Goal: Task Accomplishment & Management: Complete application form

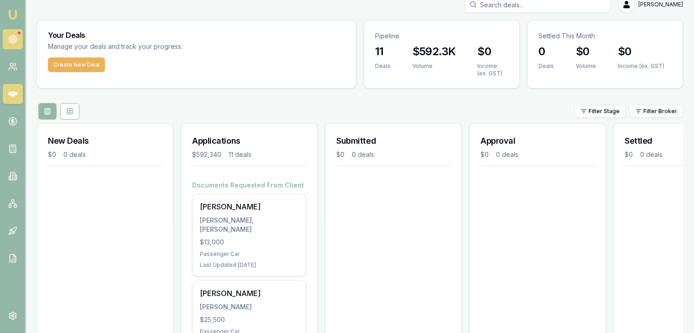
click at [21, 35] on link at bounding box center [13, 39] width 20 height 20
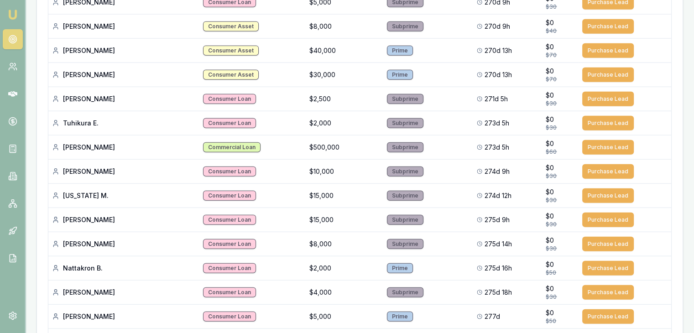
scroll to position [2245, 0]
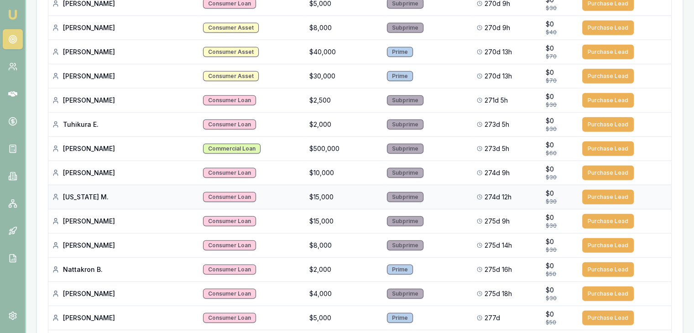
click at [203, 192] on div "Consumer Loan" at bounding box center [229, 197] width 53 height 10
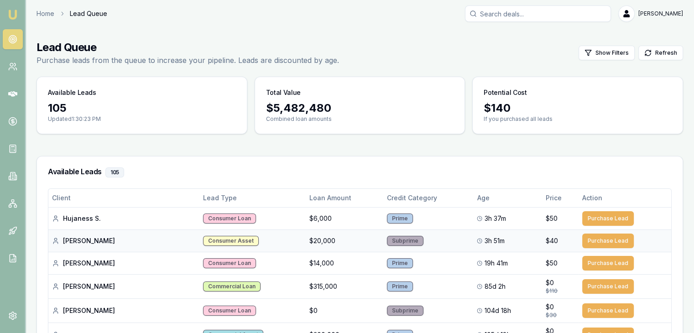
scroll to position [0, 0]
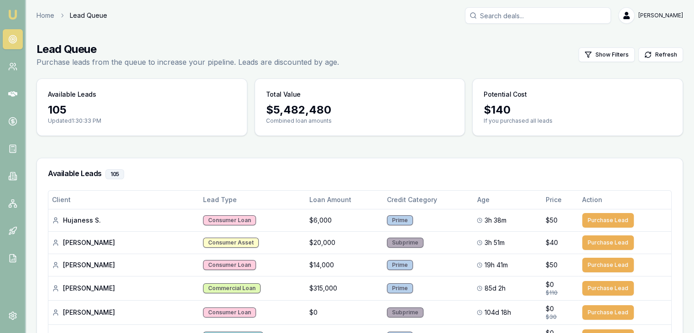
click at [492, 106] on div "$ 140" at bounding box center [578, 110] width 188 height 15
click at [45, 14] on link "Home" at bounding box center [46, 15] width 18 height 9
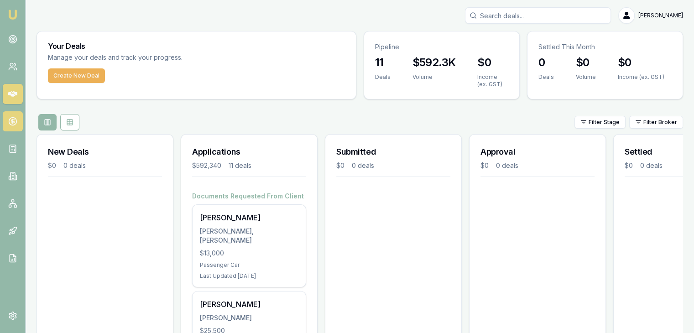
click at [13, 121] on icon at bounding box center [13, 121] width 0 height 5
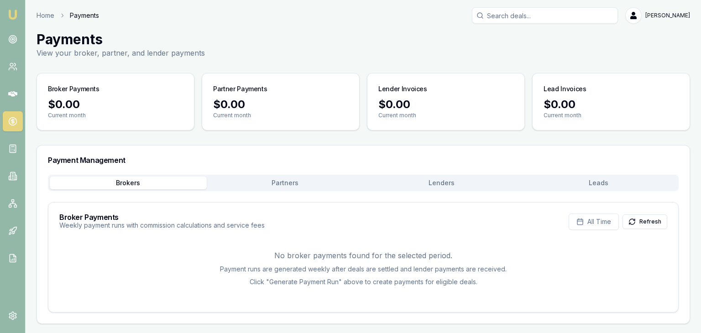
click at [270, 172] on div "Payment Management" at bounding box center [363, 160] width 653 height 29
click at [271, 175] on div "Payment Management Brokers Partners Lenders Leads Broker Payments Weekly paymen…" at bounding box center [364, 234] width 654 height 179
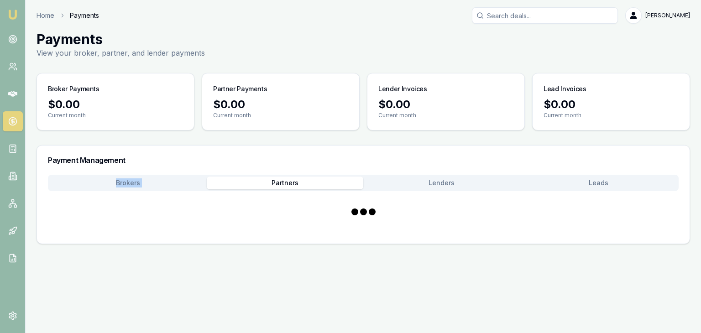
click at [279, 181] on button "Partners" at bounding box center [285, 183] width 157 height 13
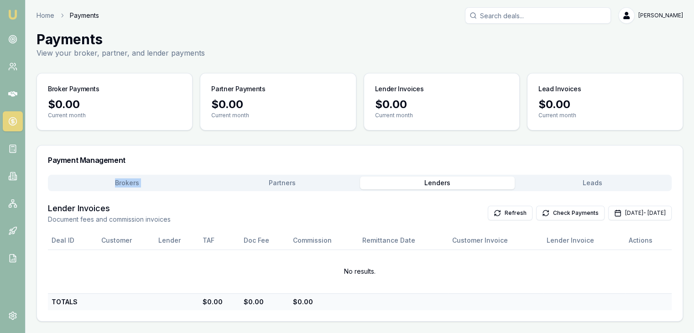
click at [444, 182] on button "Lenders" at bounding box center [437, 183] width 155 height 13
click at [603, 183] on button "Leads" at bounding box center [592, 183] width 155 height 13
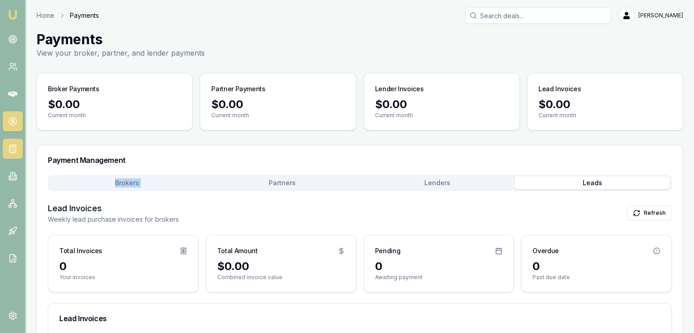
click at [11, 149] on icon at bounding box center [12, 148] width 9 height 9
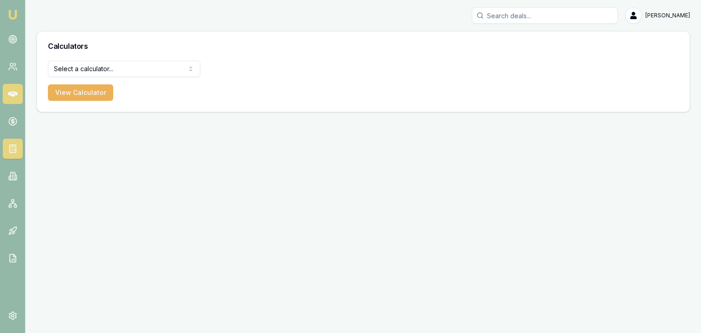
click at [10, 92] on icon at bounding box center [12, 93] width 9 height 5
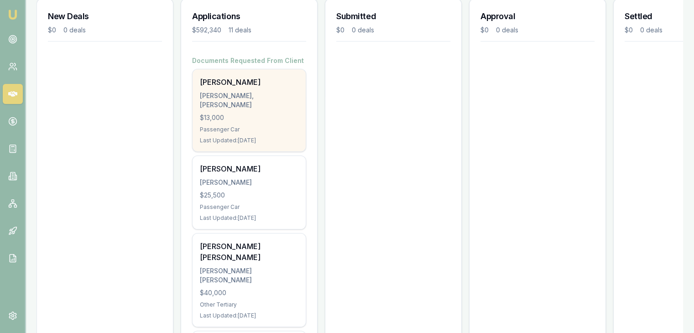
scroll to position [137, 0]
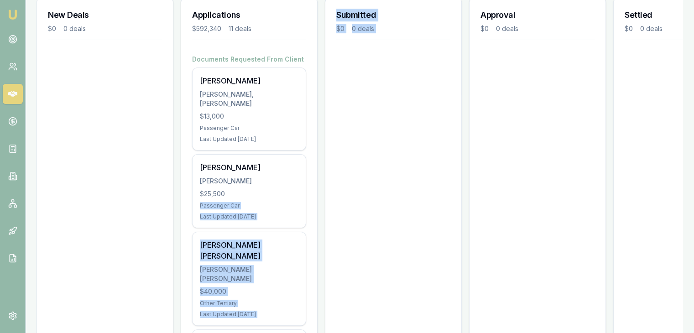
drag, startPoint x: 268, startPoint y: 202, endPoint x: 368, endPoint y: 137, distance: 119.3
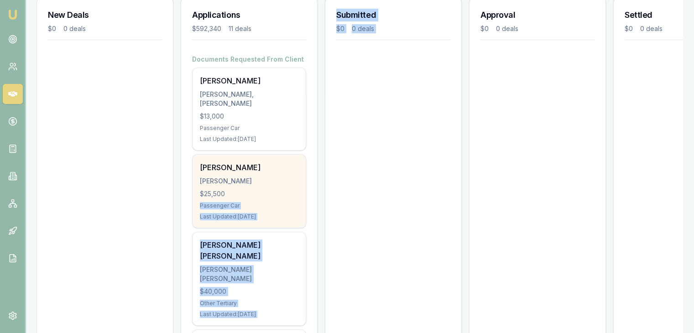
click at [273, 199] on div "$25,500" at bounding box center [249, 193] width 99 height 9
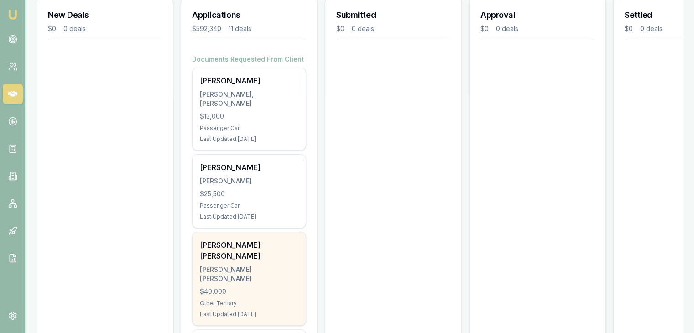
click at [251, 262] on div "Syed Ahsan Tanveer Shah SHAH, SYED AHSAN TANVEER $40,000 Other Tertiary Last Up…" at bounding box center [249, 278] width 113 height 93
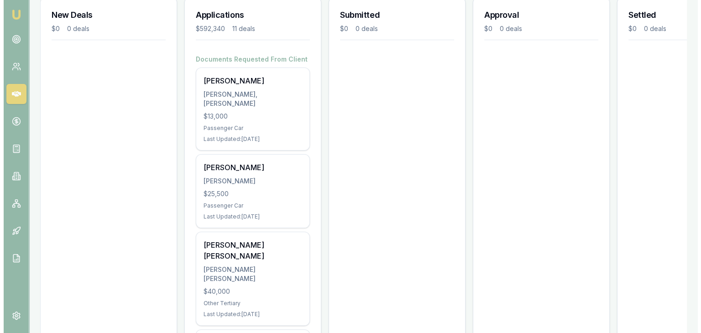
scroll to position [0, 0]
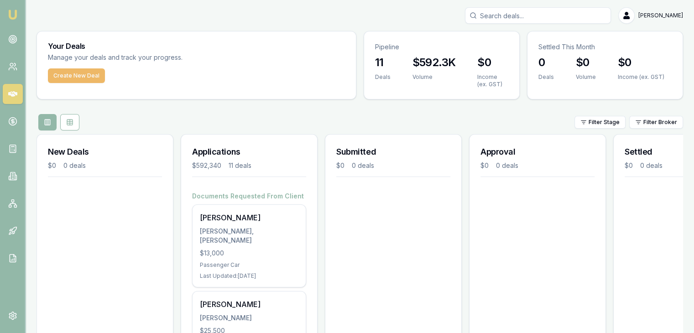
click at [57, 75] on button "Create New Deal" at bounding box center [76, 75] width 57 height 15
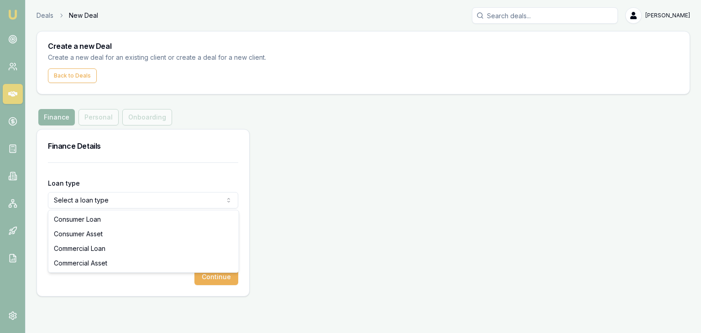
click at [151, 199] on html "Emu Broker Deals New Deal Pinkesh Patel Toggle Menu Create a new Deal Create a …" at bounding box center [350, 166] width 701 height 333
select select "COMMERCIAL_ASSET"
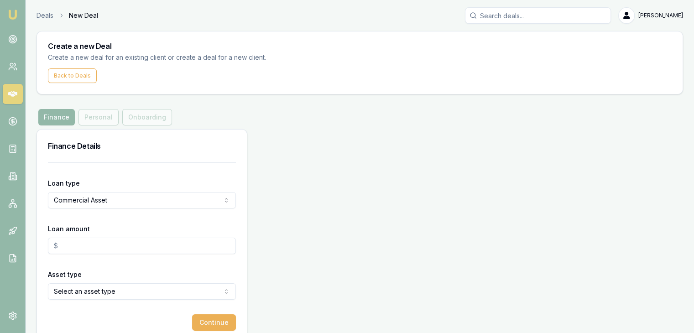
click at [119, 247] on input "Loan amount" at bounding box center [142, 246] width 188 height 16
type input "$500,000.00"
click at [130, 273] on div "Asset type Select an asset type Passenger Car Electric Vehicle Light Commercial…" at bounding box center [142, 284] width 188 height 31
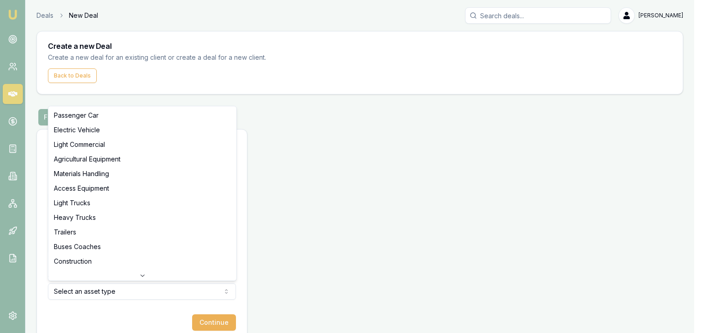
click at [130, 293] on html "Emu Broker Deals New Deal Pinkesh Patel Toggle Menu Create a new Deal Create a …" at bounding box center [350, 166] width 701 height 333
select select "HEAVY_TRUCKS"
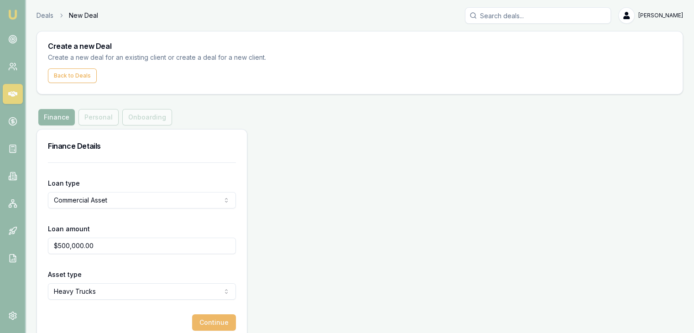
click at [197, 317] on button "Continue" at bounding box center [214, 323] width 44 height 16
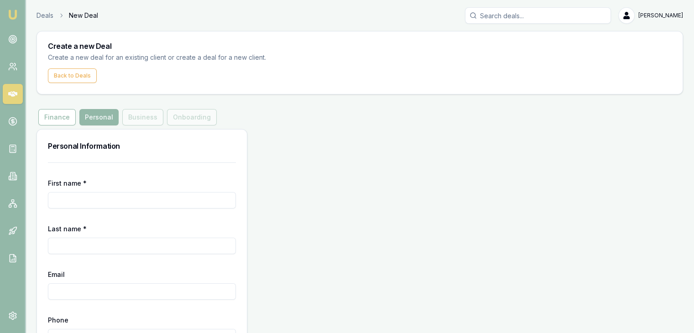
click at [145, 201] on input "First name *" at bounding box center [142, 200] width 188 height 16
type input "Umer Ejaz"
type input "Chaudhry"
click at [202, 291] on input "Email" at bounding box center [142, 292] width 188 height 16
paste input "Umer.ejazchaudhry@outlook.com.au"
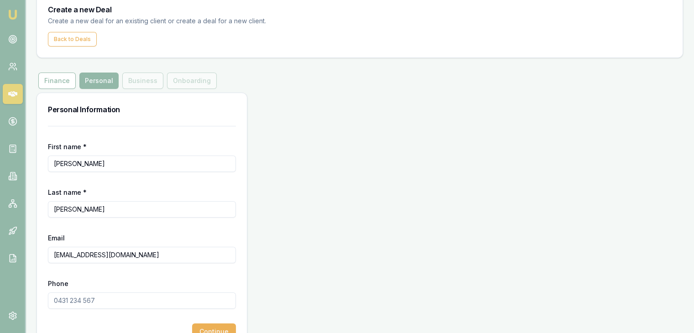
scroll to position [47, 0]
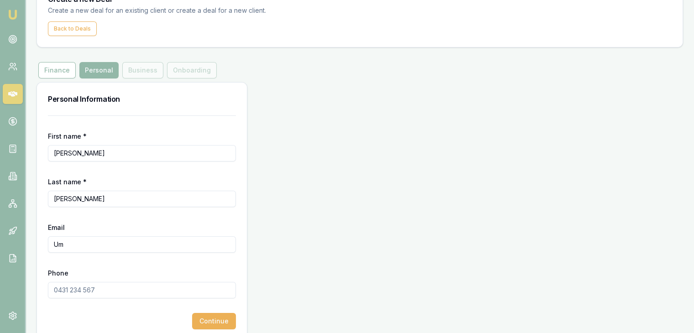
type input "U"
paste input "Black.toll@outlook.com"
type input "Black.toll@outlook.com"
click at [63, 290] on input "Phone" at bounding box center [142, 290] width 188 height 16
type input "0420 818 758"
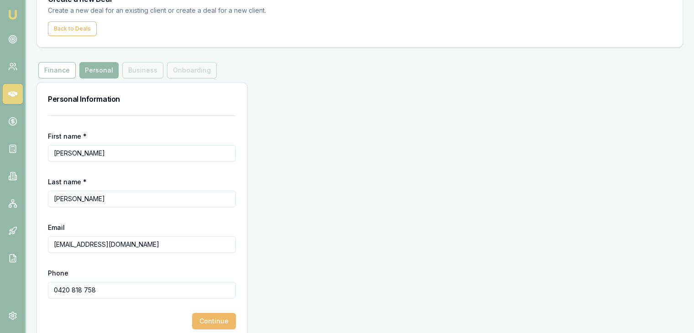
click at [207, 319] on button "Continue" at bounding box center [214, 321] width 44 height 16
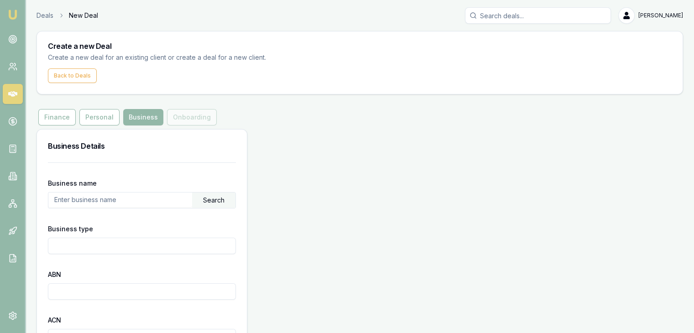
click at [206, 203] on div "Search" at bounding box center [213, 201] width 43 height 16
click at [177, 204] on input "text" at bounding box center [120, 200] width 144 height 15
click at [159, 200] on input "43665934207" at bounding box center [120, 200] width 144 height 15
click at [213, 202] on div "Search" at bounding box center [213, 201] width 43 height 16
click at [104, 199] on input "43665934207" at bounding box center [120, 200] width 144 height 15
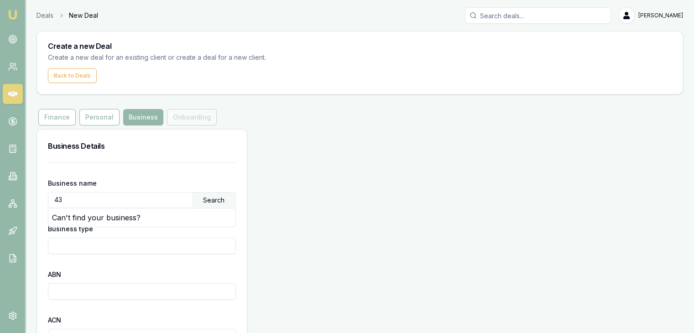
type input "4"
click at [88, 241] on input "Business type" at bounding box center [142, 246] width 188 height 16
click at [88, 200] on input "text" at bounding box center [120, 200] width 144 height 15
click at [209, 200] on div "Search" at bounding box center [213, 201] width 43 height 16
click at [175, 198] on input "43665934" at bounding box center [120, 200] width 144 height 15
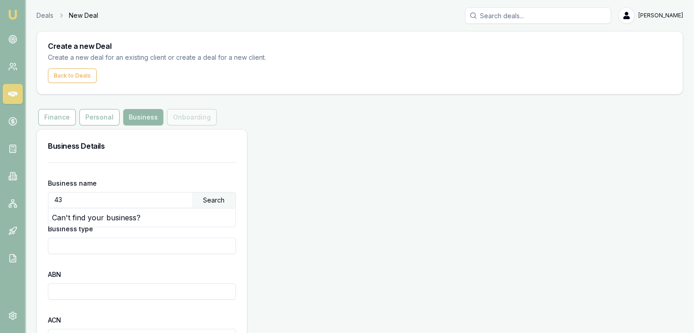
type input "4"
click at [221, 198] on div "Search" at bounding box center [213, 201] width 43 height 16
click at [146, 190] on div "Business name Black Toll Pty Ltd Search Can't find your business?" at bounding box center [142, 193] width 188 height 31
click at [146, 244] on input "Business type" at bounding box center [142, 246] width 188 height 16
click at [177, 201] on input "Black Toll Pty Ltd" at bounding box center [120, 200] width 144 height 15
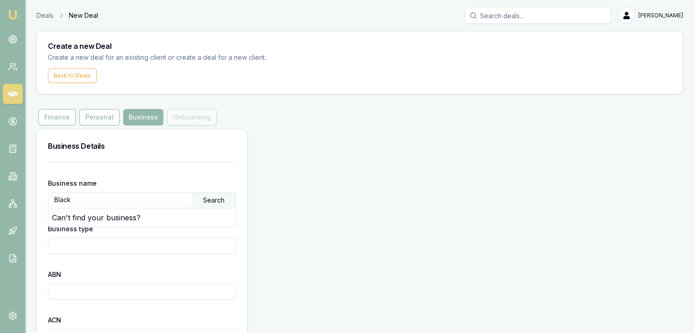
click at [215, 200] on div "Search" at bounding box center [213, 201] width 43 height 16
click at [158, 198] on input "Black" at bounding box center [120, 200] width 144 height 15
type input "B"
type input "b"
click at [221, 198] on div "Search" at bounding box center [213, 201] width 43 height 16
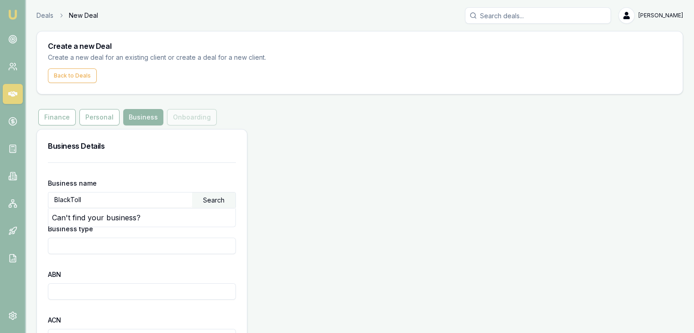
click at [70, 199] on input "BlackToll" at bounding box center [120, 200] width 144 height 15
click at [95, 202] on input "Black Toll" at bounding box center [120, 200] width 144 height 15
type input "B"
paste input "BLACK TOLL PTY LTD"
type input "BLACK TOLL PTY LTD"
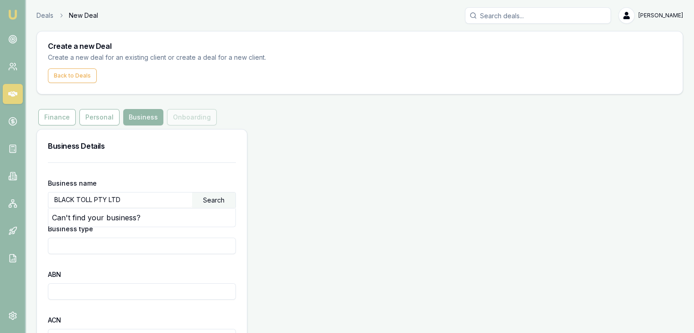
click at [210, 201] on div "Search" at bounding box center [213, 201] width 43 height 16
click at [176, 242] on input "Business type" at bounding box center [142, 246] width 188 height 16
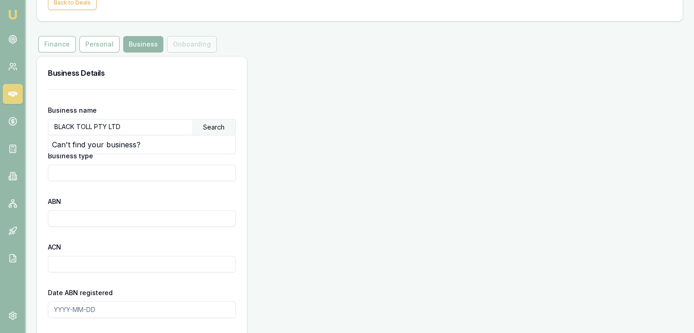
click at [152, 216] on input "ABN" at bounding box center [142, 218] width 188 height 16
paste input "43 665 934 207"
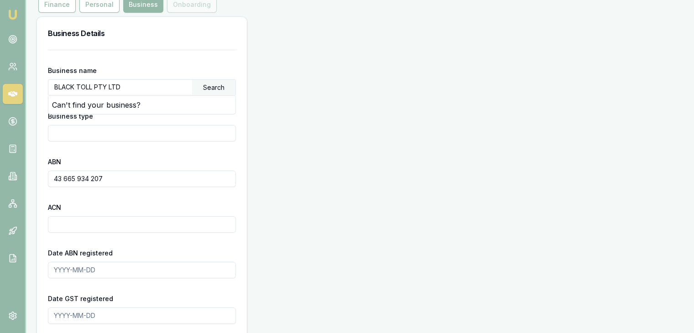
type input "43 665 934 207"
click at [85, 223] on input "ACN" at bounding box center [142, 224] width 188 height 16
click at [65, 275] on input "Date ABN registered" at bounding box center [142, 270] width 188 height 16
click at [134, 84] on input "BLACK TOLL PTY LTD" at bounding box center [120, 87] width 144 height 15
type input "B"
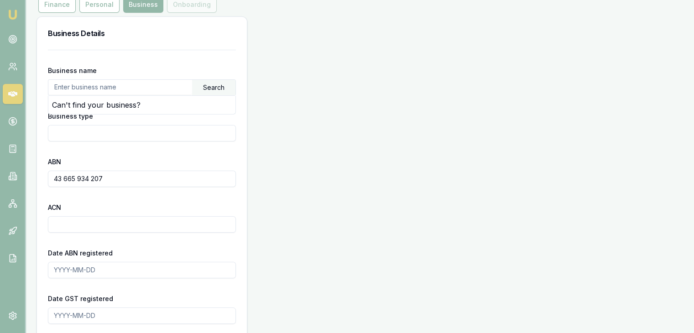
paste input "43 665 934 207"
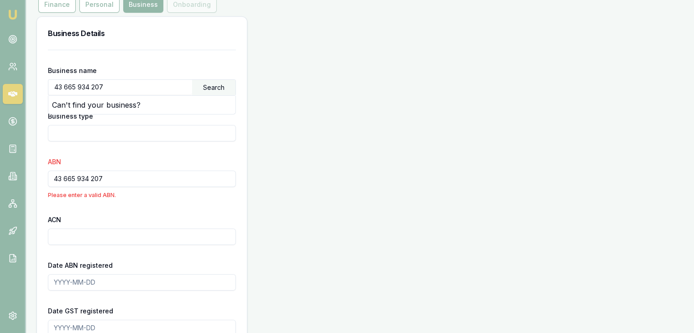
click at [203, 89] on div "Search" at bounding box center [213, 88] width 43 height 16
click at [156, 127] on input "Business type" at bounding box center [142, 133] width 188 height 16
click at [135, 84] on input "43 665 934 207" at bounding box center [120, 87] width 144 height 15
type input "4"
paste input "BLACK TOLL PTY LTD"
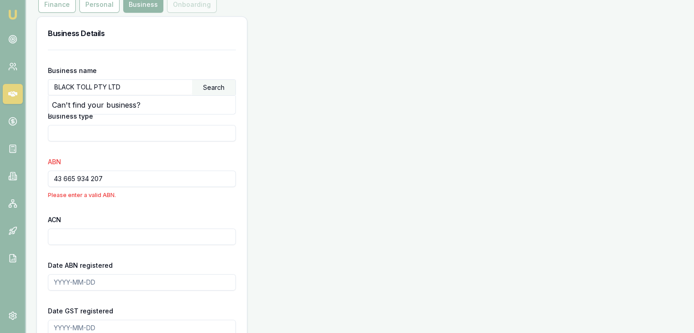
type input "BLACK TOLL PTY LTD"
click at [192, 159] on div "ABN 43 665 934 207 Please enter a valid ABN." at bounding box center [142, 177] width 188 height 43
click at [211, 82] on div "Search" at bounding box center [213, 88] width 43 height 16
click at [140, 177] on input "43 665 934 207" at bounding box center [142, 179] width 188 height 16
click at [91, 179] on input "43 665 934 207" at bounding box center [142, 179] width 188 height 16
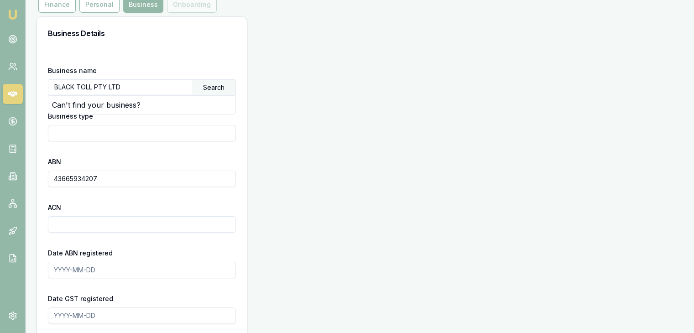
type input "43665934207"
click at [75, 241] on form "Business name BLACK TOLL PTY LTD Search Can't find your business? Business type…" at bounding box center [142, 276] width 188 height 453
click at [60, 264] on input "Date ABN registered" at bounding box center [142, 270] width 188 height 16
type input "2023-02-22"
click at [55, 316] on input "Date GST registered" at bounding box center [142, 316] width 188 height 16
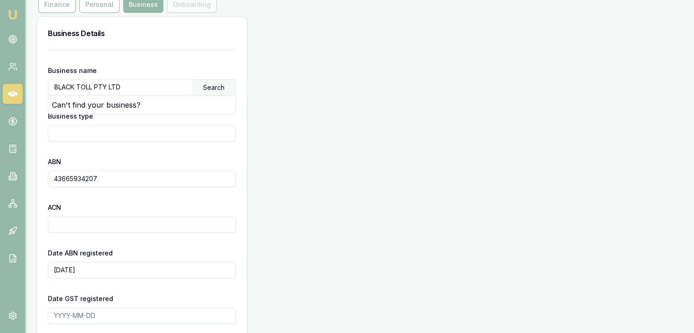
drag, startPoint x: 52, startPoint y: 270, endPoint x: 105, endPoint y: 268, distance: 53.5
click at [105, 268] on input "2023-02-22" at bounding box center [142, 270] width 188 height 16
click at [53, 316] on input "Date GST registered" at bounding box center [142, 316] width 188 height 16
paste input "2023-02-22"
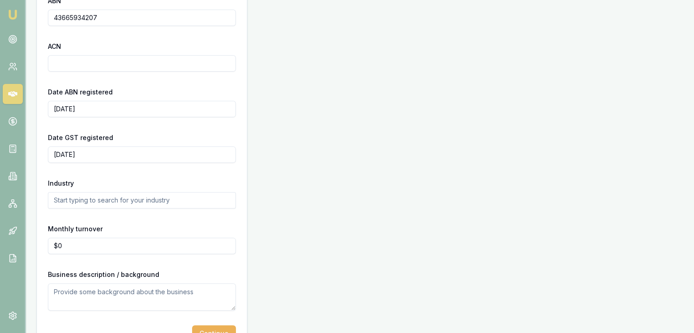
scroll to position [301, 0]
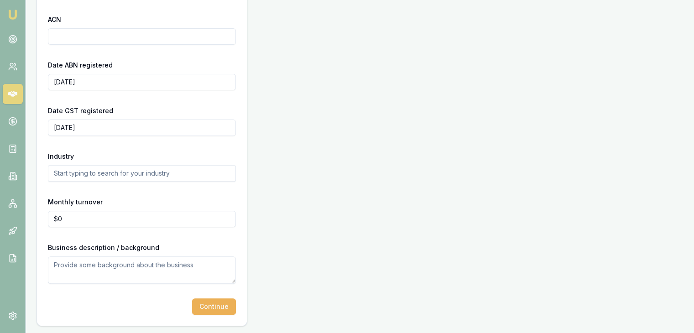
type input "2023-02-22"
type input "0"
click at [109, 220] on input "0" at bounding box center [142, 219] width 188 height 16
type input "$120,000"
click at [99, 288] on form "Business name BLACK TOLL PTY LTD Search Can't find your business? Business type…" at bounding box center [142, 88] width 188 height 453
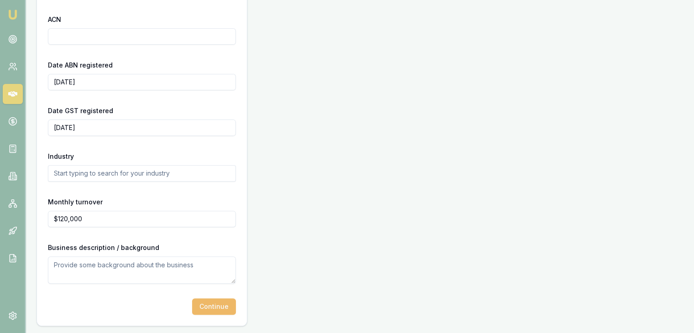
click at [202, 305] on button "Continue" at bounding box center [214, 307] width 44 height 16
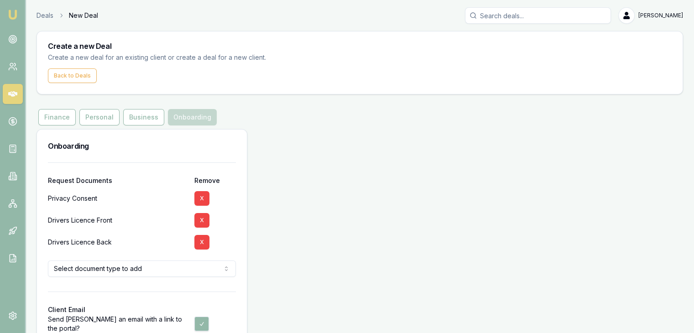
scroll to position [51, 0]
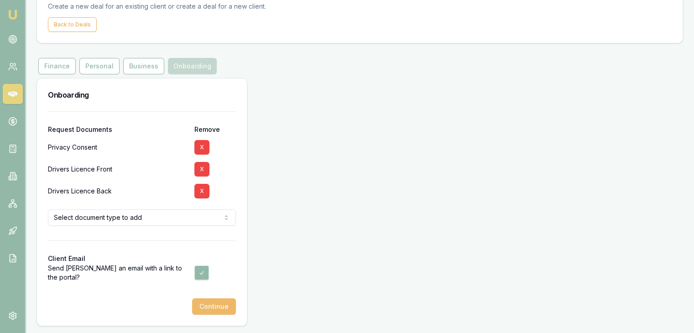
click at [208, 304] on button "Continue" at bounding box center [214, 307] width 44 height 16
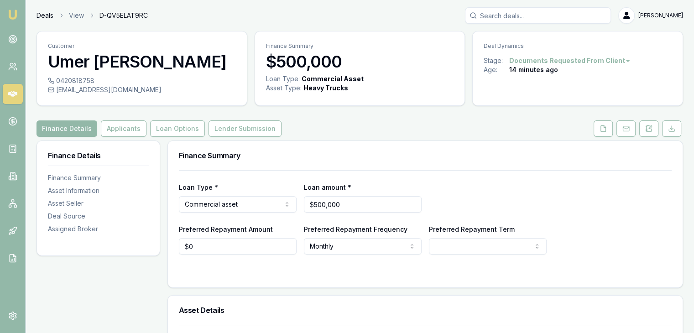
click at [52, 16] on link "Deals" at bounding box center [45, 15] width 17 height 9
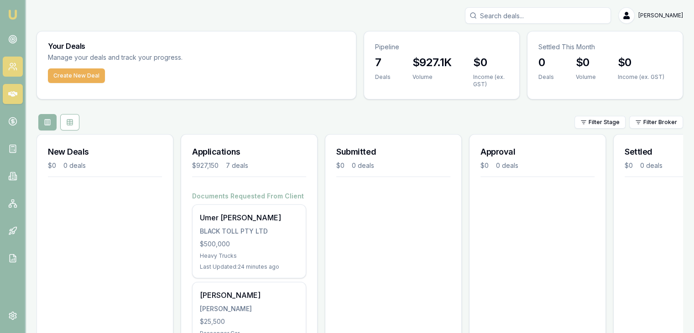
click at [9, 71] on icon at bounding box center [12, 66] width 9 height 9
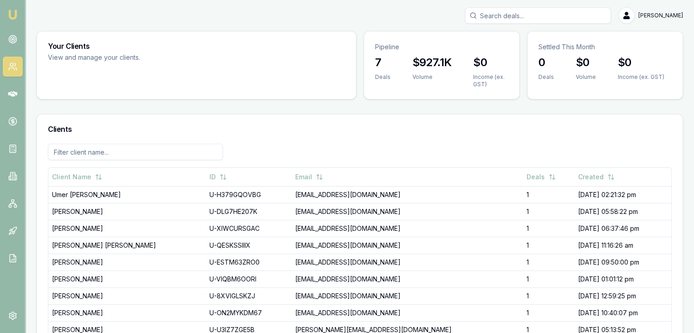
click at [9, 27] on nav "Emu Broker" at bounding box center [12, 138] width 25 height 276
click at [15, 6] on nav "Emu Broker" at bounding box center [12, 138] width 25 height 276
click at [24, 38] on nav "Emu Broker" at bounding box center [12, 138] width 25 height 276
click at [19, 38] on link at bounding box center [13, 39] width 20 height 20
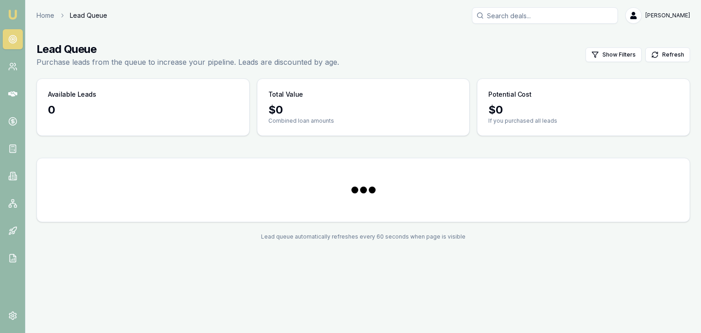
click at [21, 17] on nav "Emu Broker" at bounding box center [12, 138] width 25 height 276
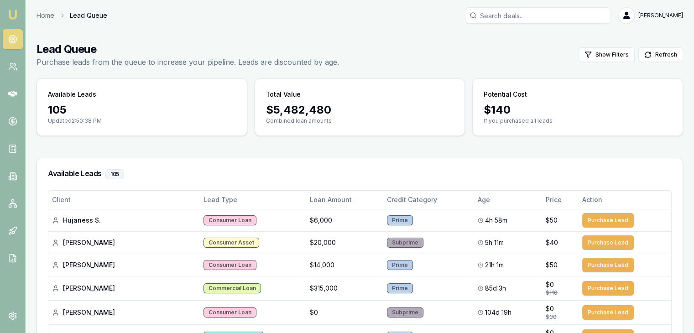
click at [12, 13] on img at bounding box center [12, 14] width 11 height 11
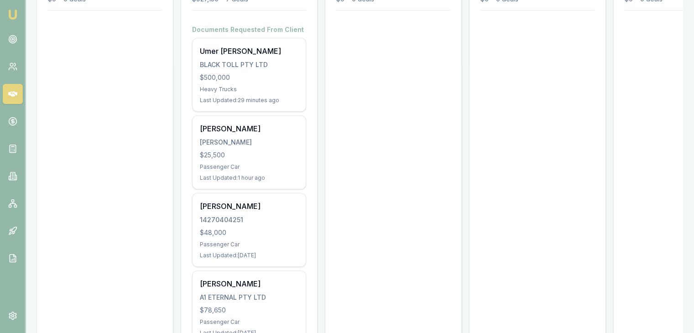
scroll to position [183, 0]
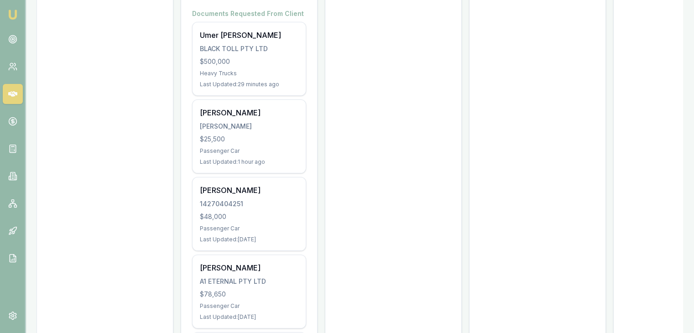
click at [107, 108] on div "New Deals $0 0 deals" at bounding box center [105, 280] width 137 height 656
click at [16, 22] on nav "Emu Broker" at bounding box center [12, 138] width 25 height 276
click at [14, 12] on img at bounding box center [12, 14] width 11 height 11
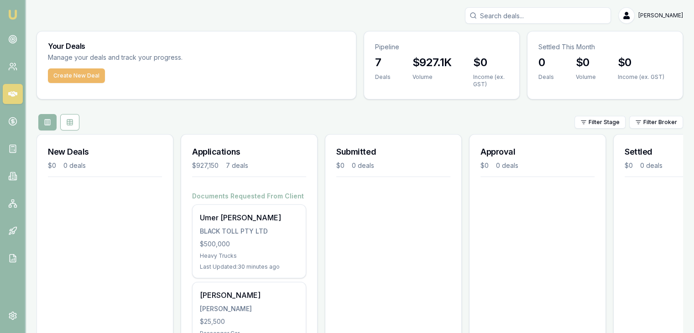
click at [66, 76] on button "Create New Deal" at bounding box center [76, 75] width 57 height 15
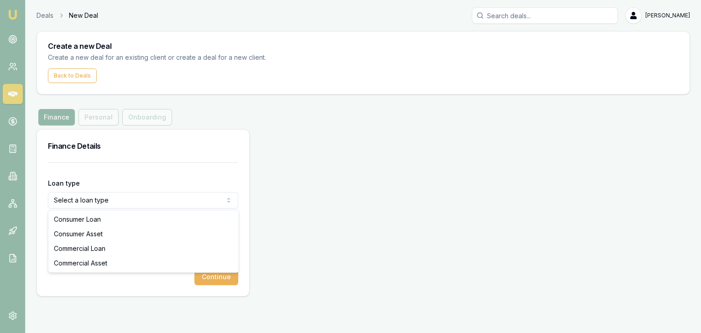
click at [110, 200] on html "Emu Broker Deals New Deal Pinkesh Patel Toggle Menu Create a new Deal Create a …" at bounding box center [350, 166] width 701 height 333
select select "CONSUMER_ASSET"
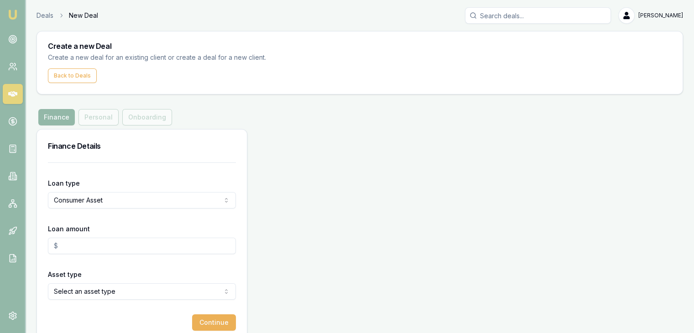
click at [216, 242] on input "Loan amount" at bounding box center [142, 246] width 188 height 16
type input "4"
type input "$10,000.00"
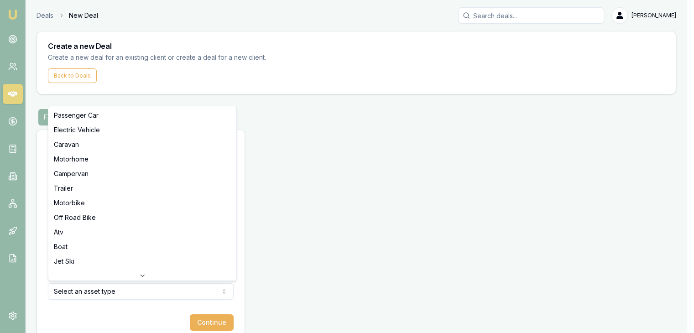
click at [199, 287] on html "Emu Broker Deals New Deal Pinkesh Patel Toggle Menu Create a new Deal Create a …" at bounding box center [347, 166] width 694 height 333
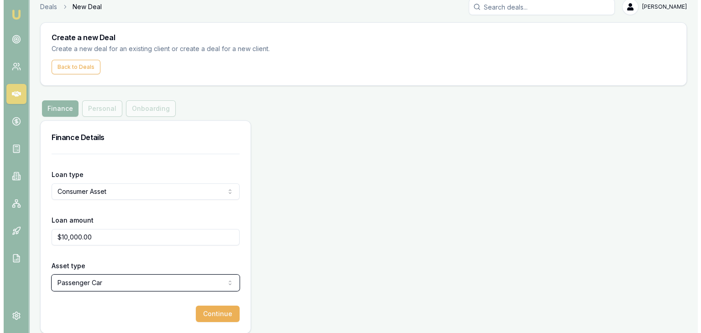
scroll to position [16, 0]
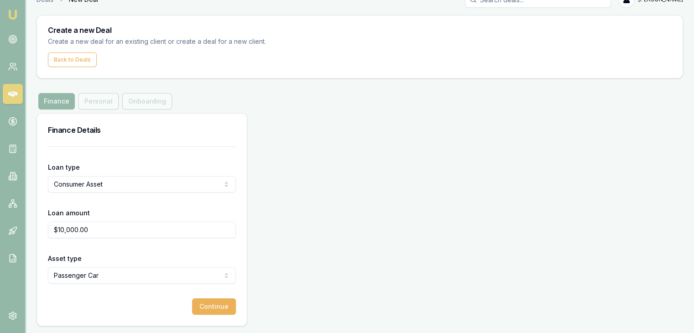
click at [177, 271] on html "Emu Broker Deals New Deal Pinkesh Patel Toggle Menu Create a new Deal Create a …" at bounding box center [347, 150] width 694 height 333
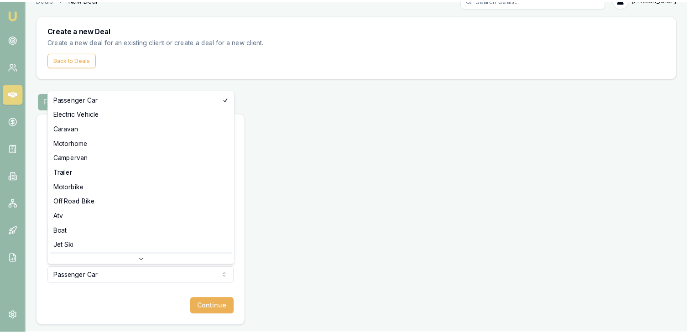
scroll to position [38, 0]
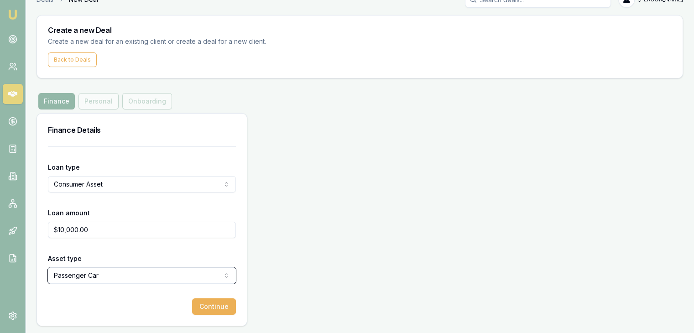
click at [168, 274] on html "Emu Broker Deals New Deal Pinkesh Patel Toggle Menu Create a new Deal Create a …" at bounding box center [347, 150] width 694 height 333
click at [216, 306] on button "Continue" at bounding box center [214, 307] width 44 height 16
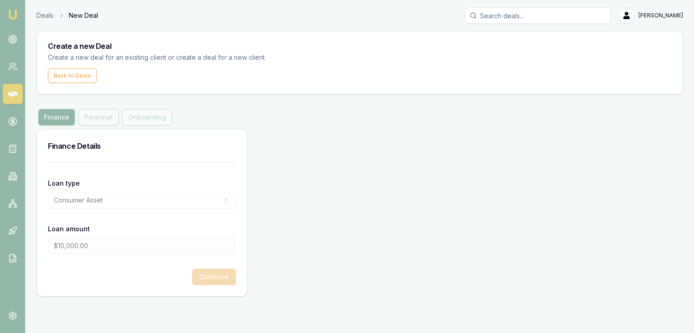
scroll to position [0, 0]
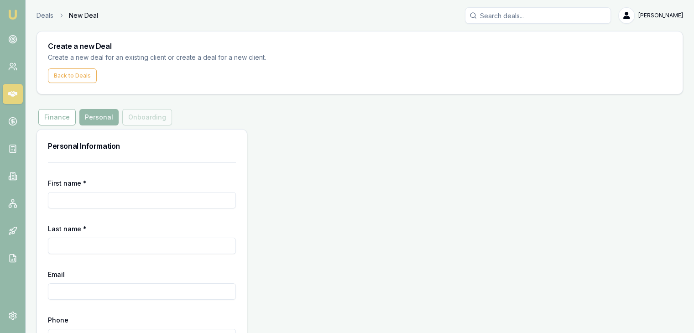
click at [193, 202] on input "First name *" at bounding box center [142, 200] width 188 height 16
type input "Bhumi"
type input "Kansara"
paste input "Admin@ifinanceguru.com.au"
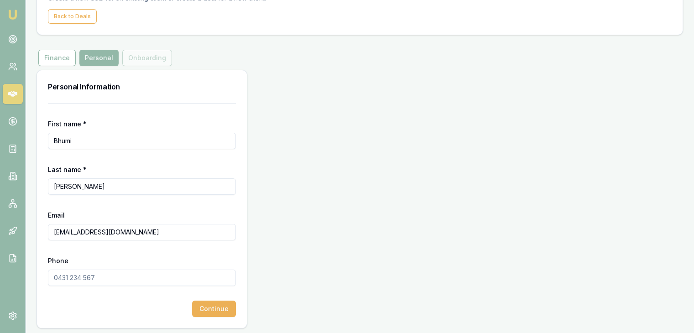
scroll to position [62, 0]
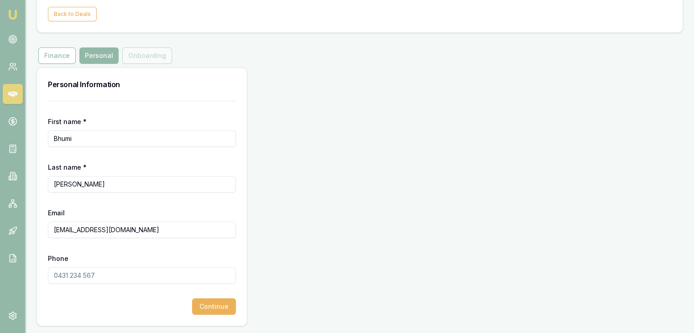
type input "Admin@ifinanceguru.com.au"
click at [118, 268] on input "Phone" at bounding box center [142, 276] width 188 height 16
type input "0415 782 651"
click at [207, 312] on button "Continue" at bounding box center [214, 307] width 44 height 16
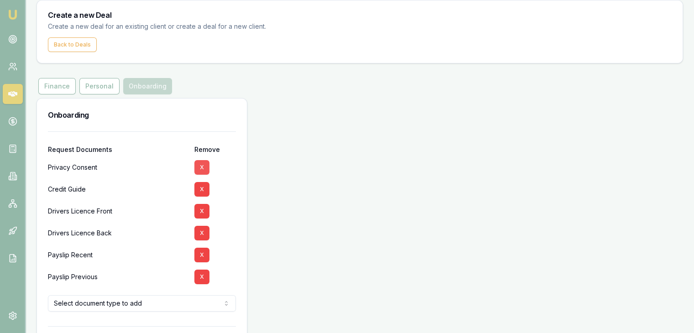
scroll to position [46, 0]
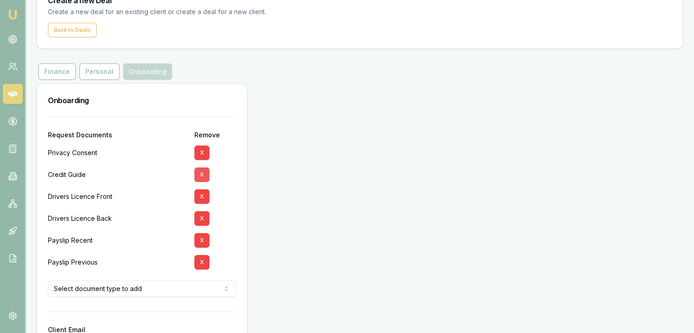
click at [201, 177] on button "X" at bounding box center [202, 175] width 15 height 15
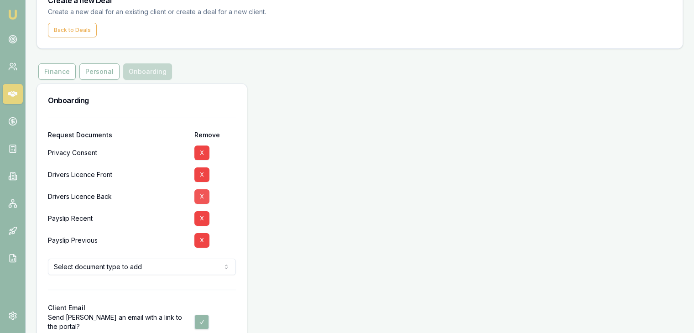
click at [199, 193] on button "X" at bounding box center [202, 196] width 15 height 15
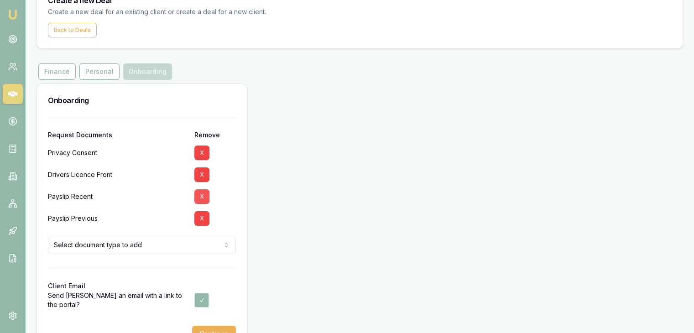
click at [199, 193] on button "X" at bounding box center [202, 196] width 15 height 15
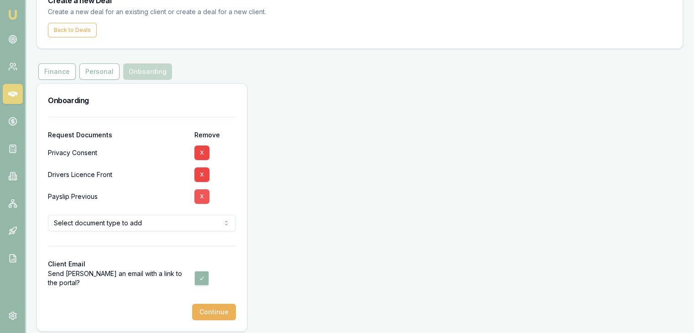
click at [203, 198] on button "X" at bounding box center [202, 196] width 15 height 15
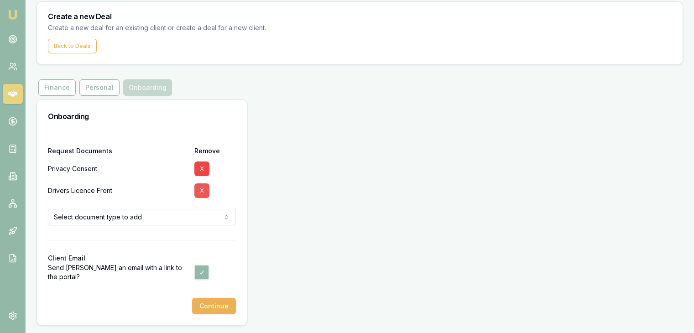
scroll to position [29, 0]
click at [203, 198] on button "X" at bounding box center [202, 191] width 15 height 15
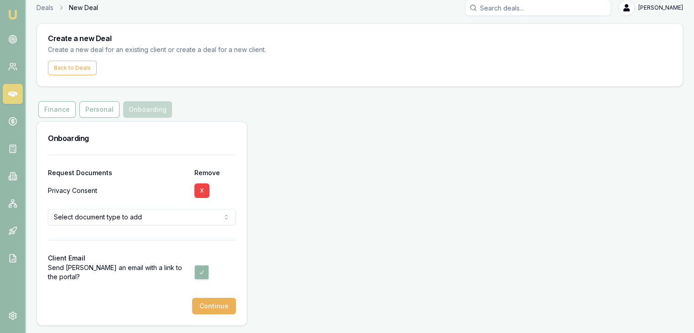
scroll to position [7, 0]
click at [221, 308] on button "Continue" at bounding box center [214, 307] width 44 height 16
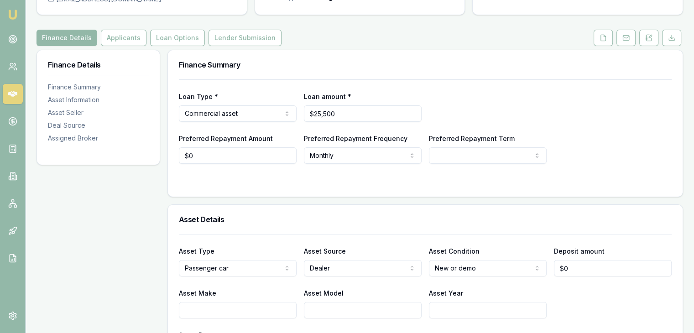
scroll to position [137, 0]
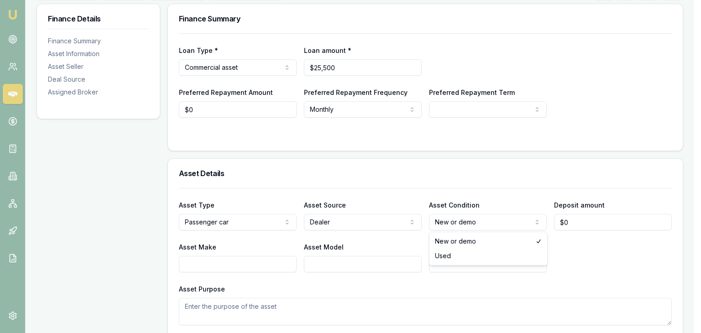
click at [473, 196] on html "Emu Broker Deals View D-NX0FP3R3P1 Pinkesh Patel Toggle Menu Customer Zeel Pate…" at bounding box center [350, 29] width 701 height 333
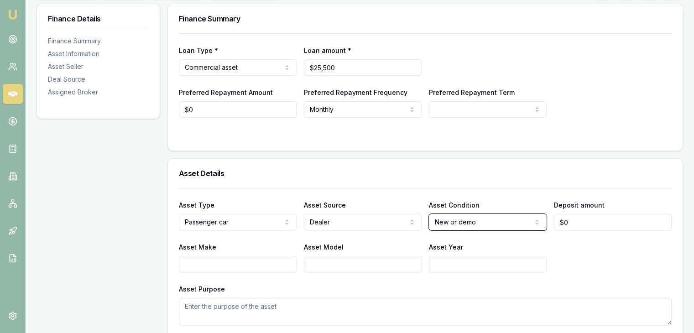
click at [473, 196] on html "Emu Broker Deals View D-NX0FP3R3P1 Pinkesh Patel Toggle Menu Customer Zeel Pate…" at bounding box center [347, 29] width 694 height 333
click at [579, 220] on input "0" at bounding box center [613, 222] width 118 height 16
type input "$500"
click at [576, 285] on div "Asset Purpose" at bounding box center [425, 305] width 493 height 42
click at [245, 265] on input "Asset Make" at bounding box center [238, 264] width 118 height 16
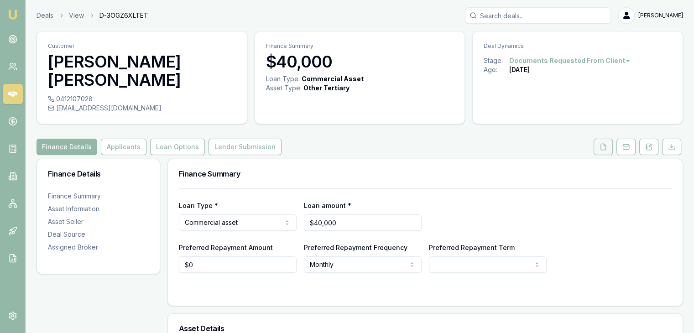
click at [605, 143] on icon at bounding box center [603, 146] width 7 height 7
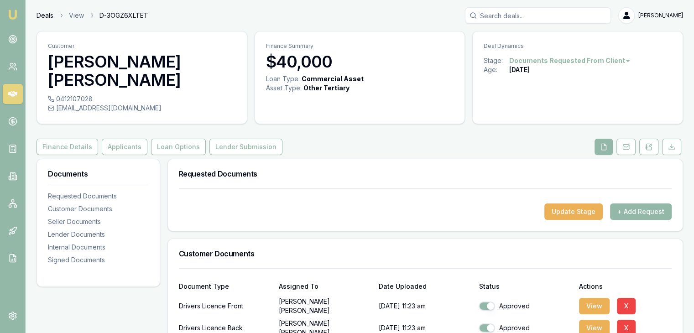
click at [43, 13] on link "Deals" at bounding box center [45, 15] width 17 height 9
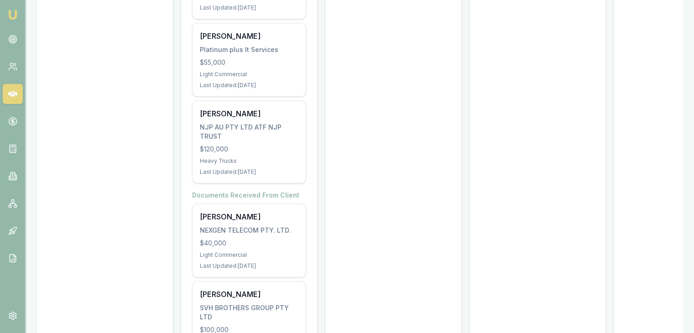
scroll to position [773, 0]
click at [267, 238] on div "$40,000" at bounding box center [249, 242] width 99 height 9
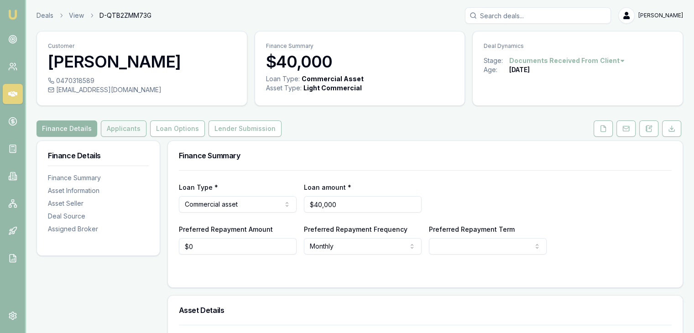
click at [108, 126] on button "Applicants" at bounding box center [124, 129] width 46 height 16
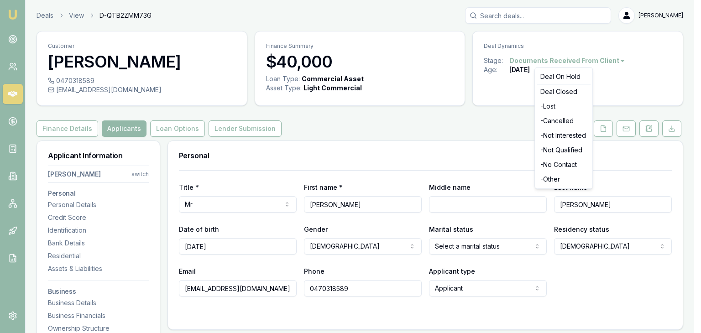
click at [614, 61] on html "Emu Broker Deals View D-QTB2ZMM73G Pinkesh Patel Toggle Menu Customer Nirmalkum…" at bounding box center [350, 166] width 701 height 333
click at [554, 136] on div "- Not Interested" at bounding box center [564, 135] width 54 height 15
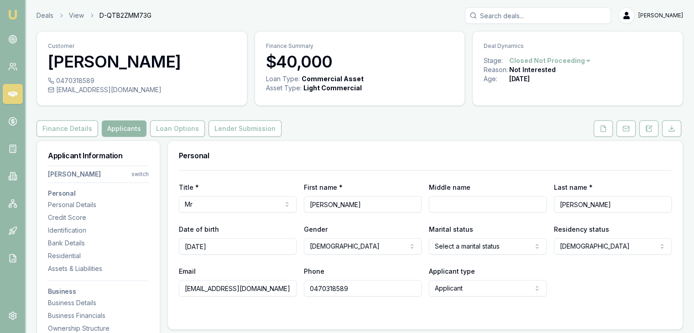
click at [10, 15] on img at bounding box center [12, 14] width 11 height 11
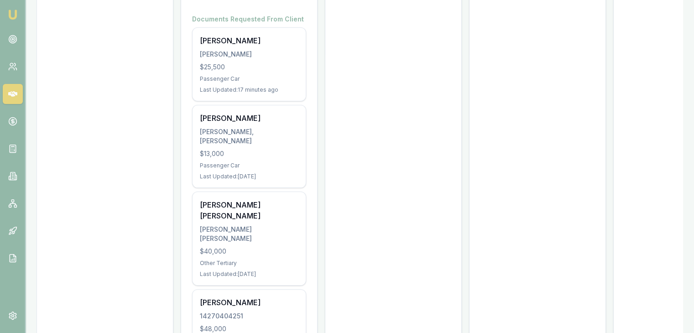
scroll to position [200, 0]
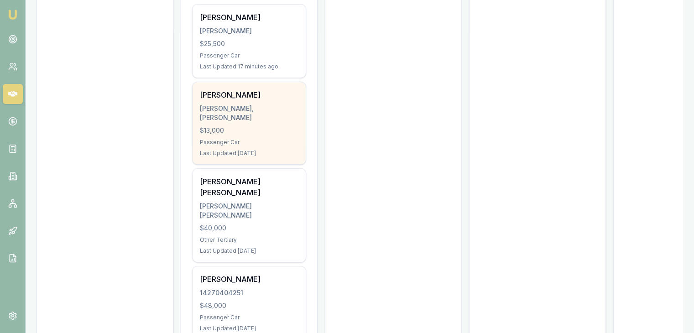
click at [258, 122] on div "GUBBI SIDDALINGAPRASAD, SHASHANK" at bounding box center [249, 113] width 99 height 18
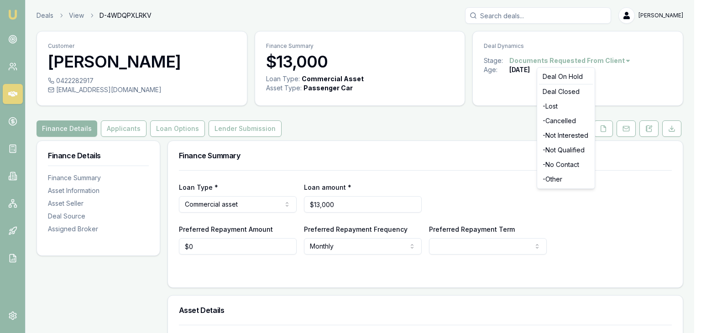
click at [610, 57] on html "Emu Broker Deals View D-4WDQPXLRKV [PERSON_NAME] Toggle Menu Customer [PERSON_N…" at bounding box center [350, 166] width 701 height 333
click at [572, 89] on div "Deal Closed" at bounding box center [566, 91] width 54 height 15
click at [570, 153] on div "- Not Qualified" at bounding box center [566, 150] width 54 height 15
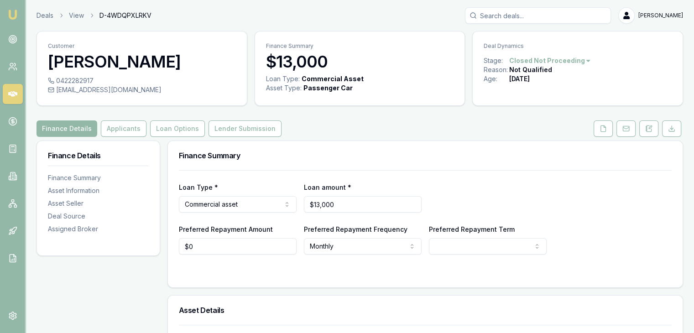
click at [16, 5] on nav "Emu Broker" at bounding box center [12, 138] width 25 height 276
click at [11, 11] on img at bounding box center [12, 14] width 11 height 11
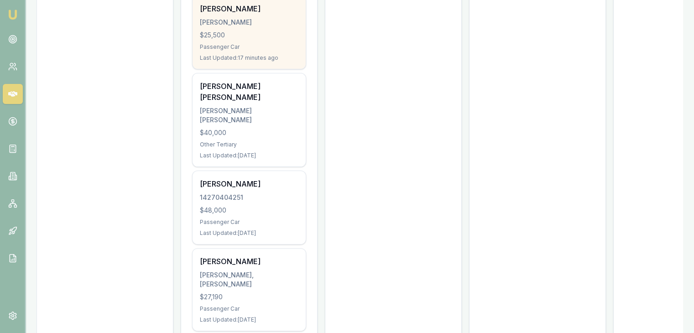
scroll to position [206, 0]
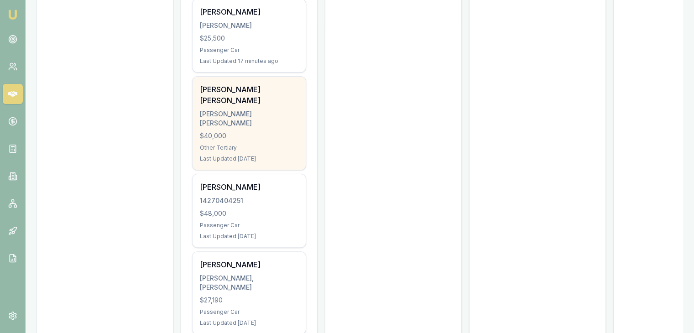
click at [235, 131] on div "Syed Ahsan Tanveer Shah SHAH, SYED AHSAN TANVEER $40,000 Other Tertiary Last Up…" at bounding box center [249, 123] width 113 height 93
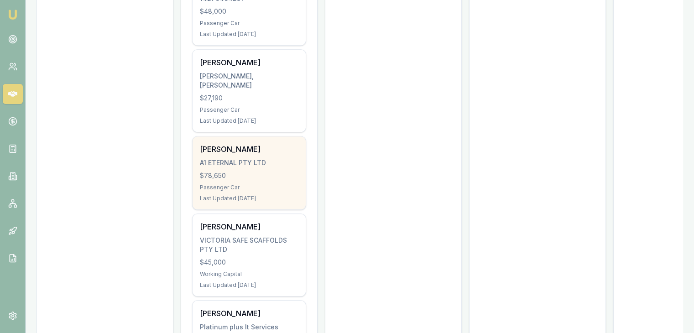
scroll to position [320, 0]
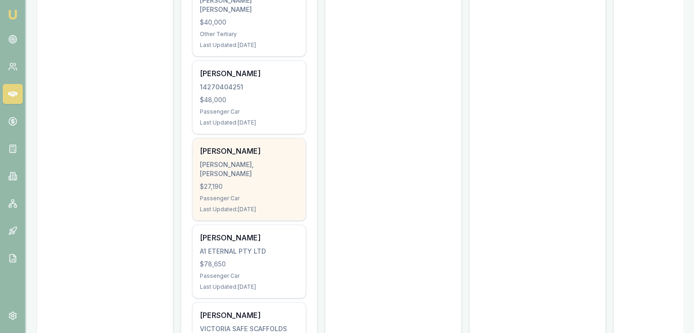
click at [255, 182] on div "$27,190" at bounding box center [249, 186] width 99 height 9
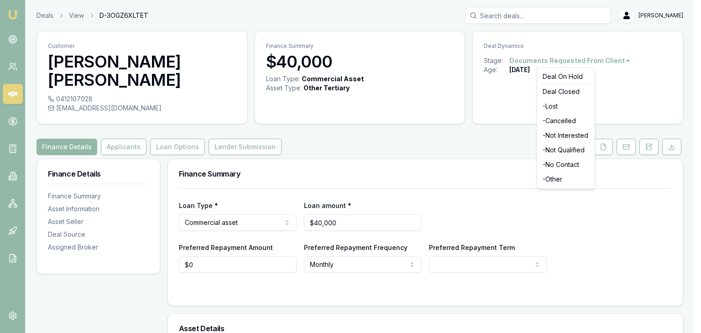
click at [595, 57] on html "Emu Broker Deals View D-3OGZ6XLTET [PERSON_NAME] Toggle Menu Customer [PERSON_N…" at bounding box center [350, 166] width 701 height 333
click at [564, 132] on div "- Not Interested" at bounding box center [566, 135] width 54 height 15
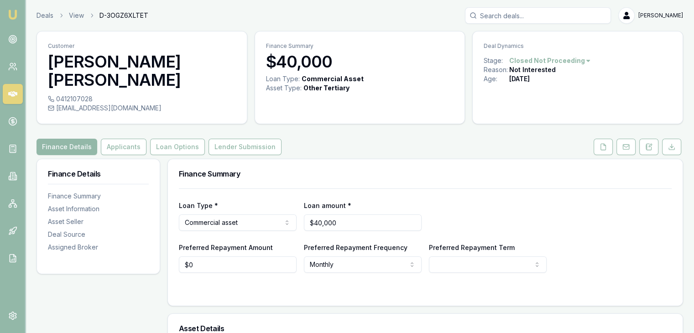
click at [7, 6] on nav "Emu Broker" at bounding box center [12, 138] width 25 height 276
click at [22, 18] on nav "Emu Broker" at bounding box center [12, 138] width 25 height 276
click at [14, 17] on img at bounding box center [12, 14] width 11 height 11
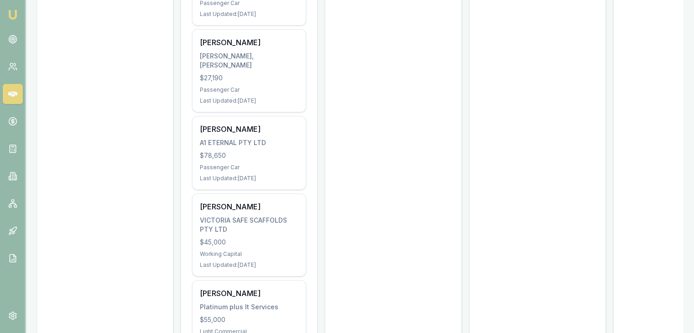
scroll to position [336, 0]
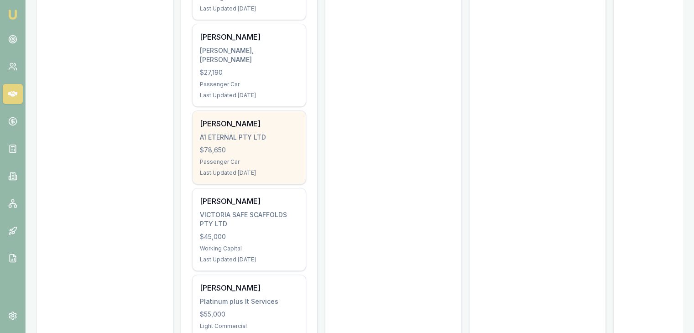
click at [249, 179] on div "Yusuf Mohammed A1 ETERNAL PTY LTD $78,650 Passenger Car Last Updated: 44 days a…" at bounding box center [249, 147] width 113 height 73
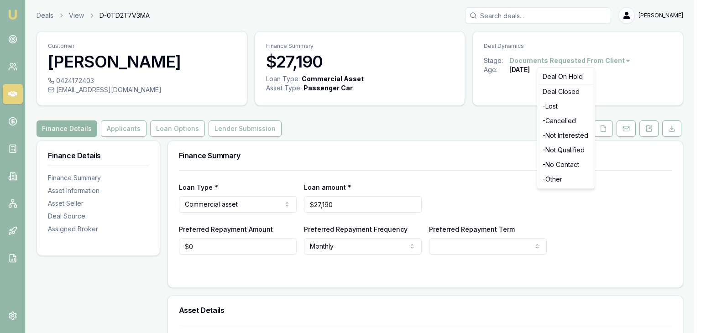
click at [594, 59] on html "Emu Broker Deals View D-0TD2T7V3MA [PERSON_NAME] Toggle Menu Customer [PERSON_N…" at bounding box center [350, 166] width 701 height 333
click at [552, 110] on div "- Lost" at bounding box center [566, 106] width 54 height 15
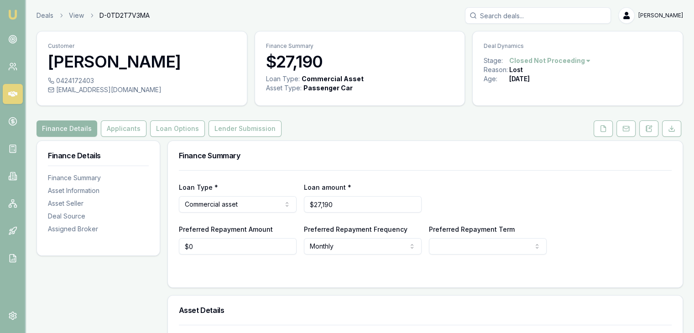
click at [9, 14] on img at bounding box center [12, 14] width 11 height 11
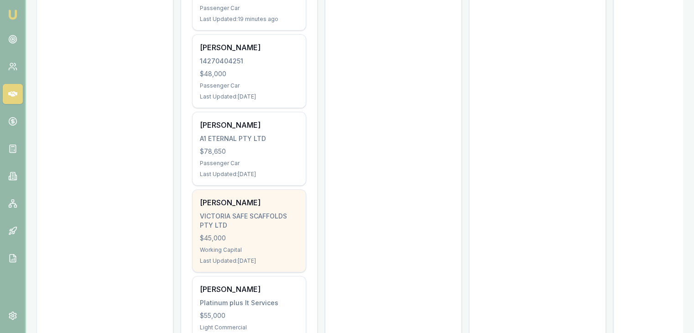
scroll to position [258, 0]
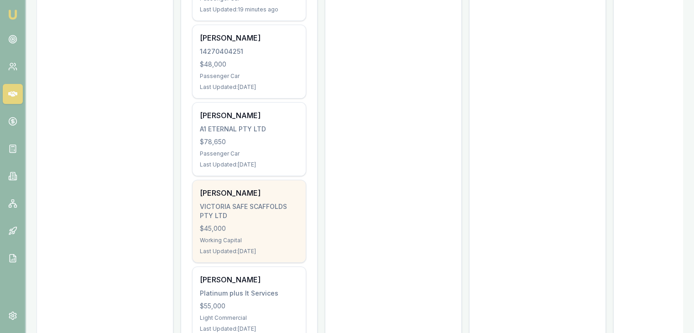
click at [244, 231] on div "$45,000" at bounding box center [249, 228] width 99 height 9
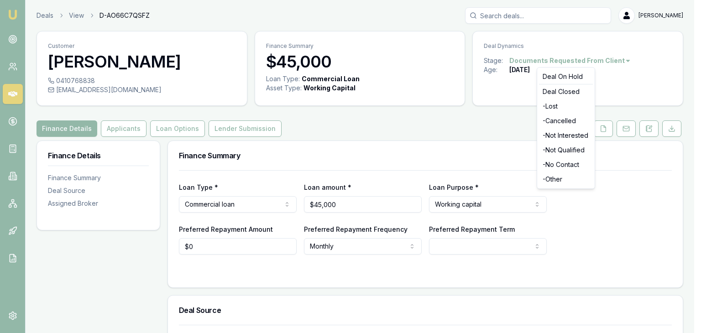
click at [590, 56] on html "Emu Broker Deals View D-AO66C7QSFZ [PERSON_NAME] Toggle Menu Customer [PERSON_N…" at bounding box center [350, 166] width 701 height 333
click at [548, 104] on div "- Lost" at bounding box center [566, 106] width 54 height 15
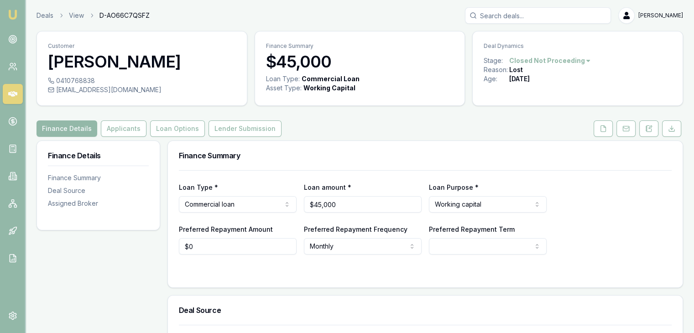
click at [11, 15] on img at bounding box center [12, 14] width 11 height 11
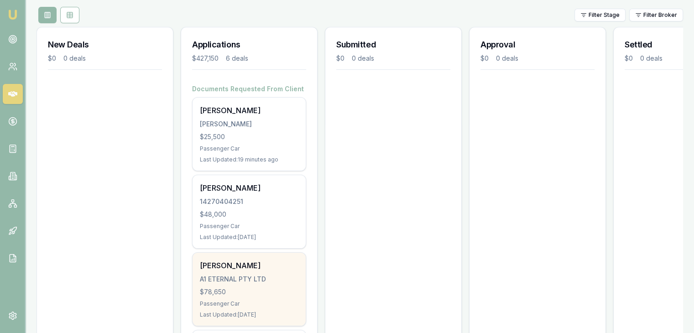
scroll to position [91, 0]
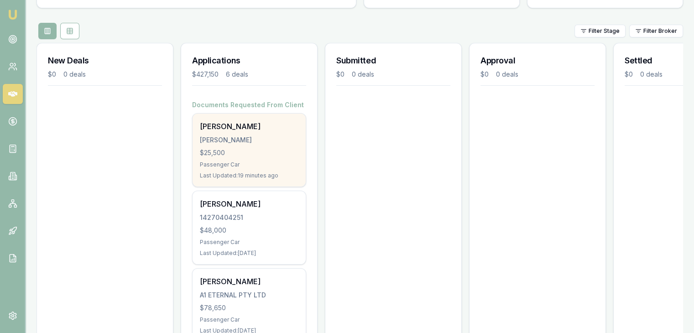
click at [265, 172] on div "Last Updated: 19 minutes ago" at bounding box center [249, 175] width 99 height 7
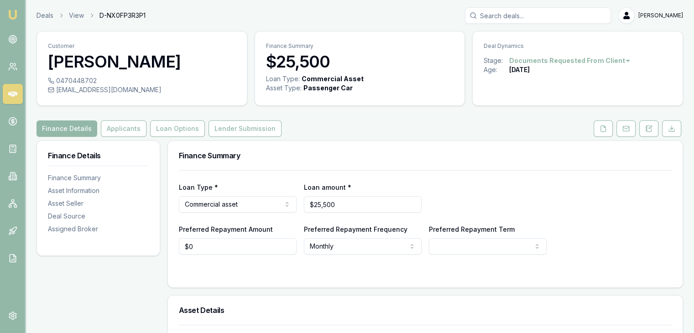
click at [13, 15] on img at bounding box center [12, 14] width 11 height 11
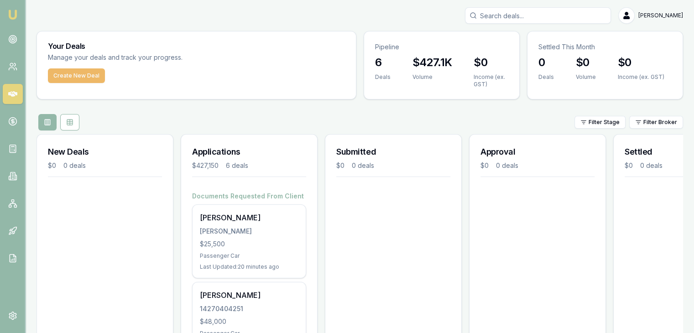
click at [58, 75] on button "Create New Deal" at bounding box center [76, 75] width 57 height 15
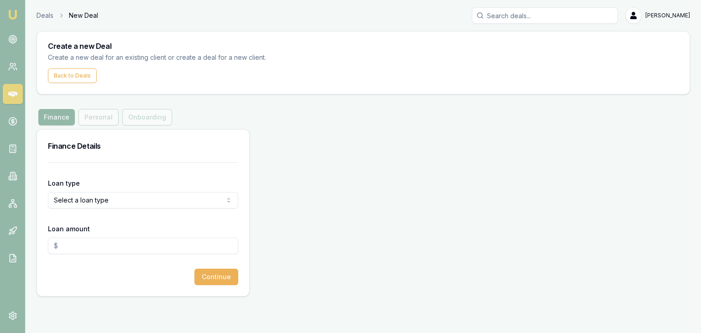
click at [117, 200] on html "Emu Broker Deals New Deal [PERSON_NAME] Toggle Menu Create a new Deal Create a …" at bounding box center [350, 166] width 701 height 333
select select "CONSUMER_ASSET"
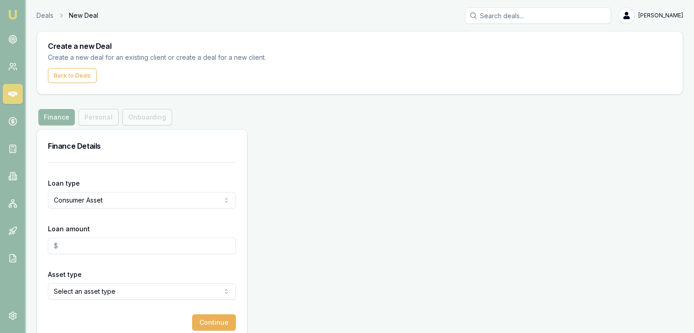
click at [121, 251] on input "Loan amount" at bounding box center [142, 246] width 188 height 16
type input "$0.00"
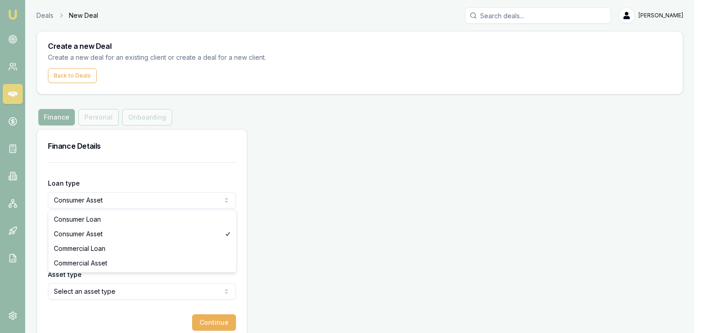
click at [131, 197] on html "Emu Broker Deals New Deal [PERSON_NAME] Toggle Menu Create a new Deal Create a …" at bounding box center [350, 166] width 701 height 333
select select "COMMERCIAL_ASSET"
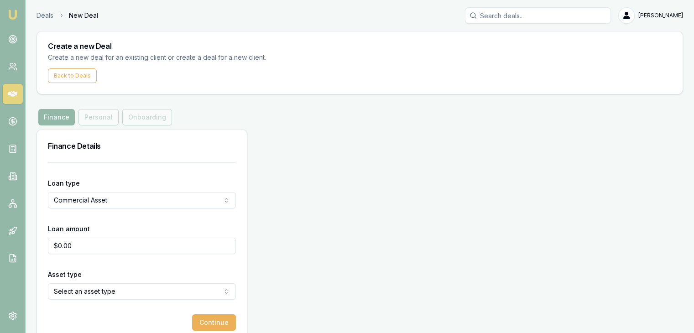
click at [124, 250] on input "$0.00" at bounding box center [142, 246] width 188 height 16
type input "$"
type input "$500,000.00"
click at [131, 273] on div "Asset type Select an asset type Passenger Car Electric Vehicle Light Commercial…" at bounding box center [142, 284] width 188 height 31
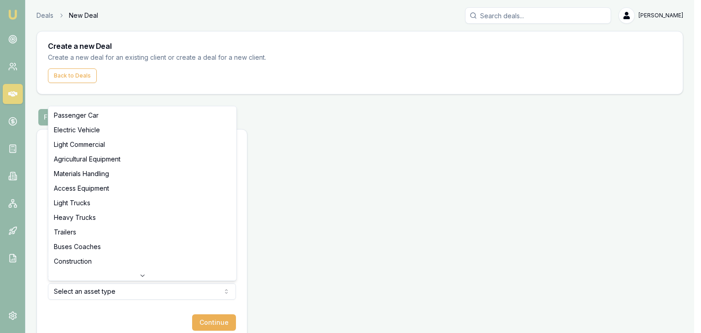
click at [131, 291] on html "Emu Broker Deals New Deal [PERSON_NAME] Toggle Menu Create a new Deal Create a …" at bounding box center [350, 166] width 701 height 333
select select "HEAVY_TRUCKS"
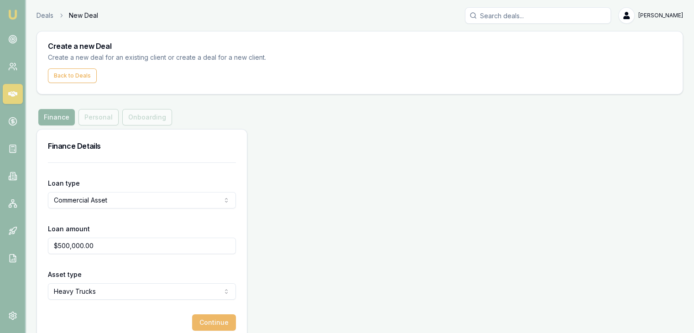
click at [201, 321] on button "Continue" at bounding box center [214, 323] width 44 height 16
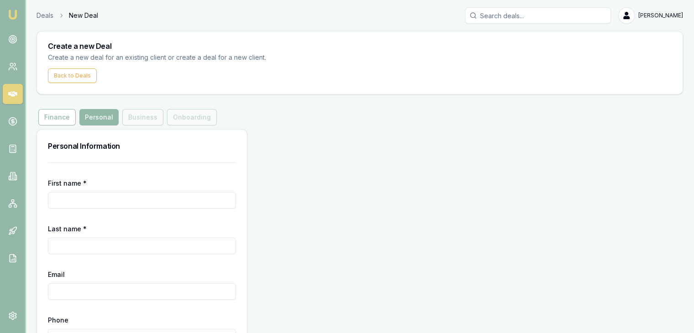
click at [167, 207] on input "First name *" at bounding box center [142, 200] width 188 height 16
type input "Umer"
type input "[PERSON_NAME]"
click at [163, 196] on input "Umer" at bounding box center [142, 200] width 188 height 16
type input "[PERSON_NAME]"
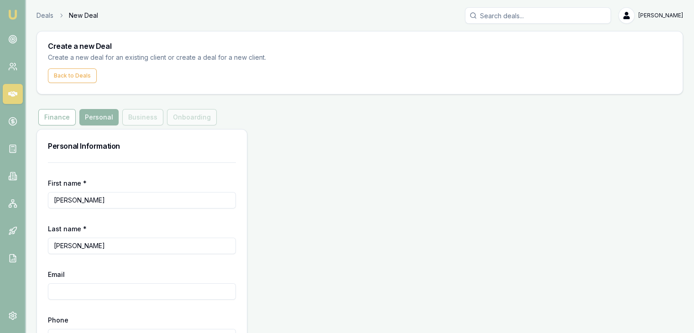
click at [142, 294] on input "Email" at bounding box center [142, 292] width 188 height 16
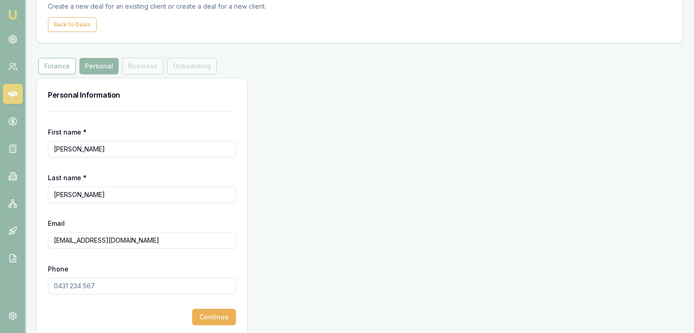
scroll to position [55, 0]
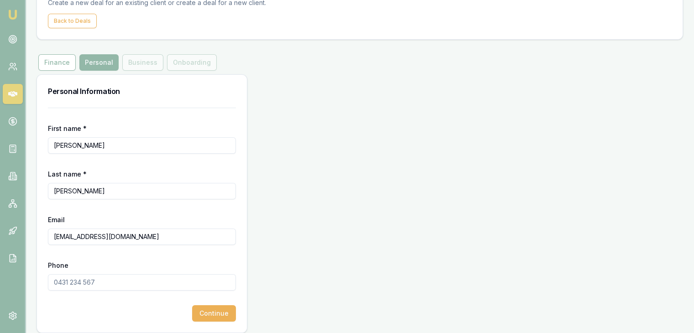
type input "[EMAIL_ADDRESS][DOMAIN_NAME]"
click at [143, 283] on input "Phone" at bounding box center [142, 282] width 188 height 16
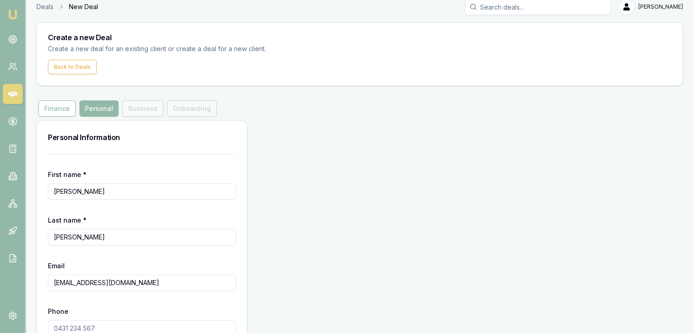
scroll to position [0, 0]
